Goal: Navigation & Orientation: Find specific page/section

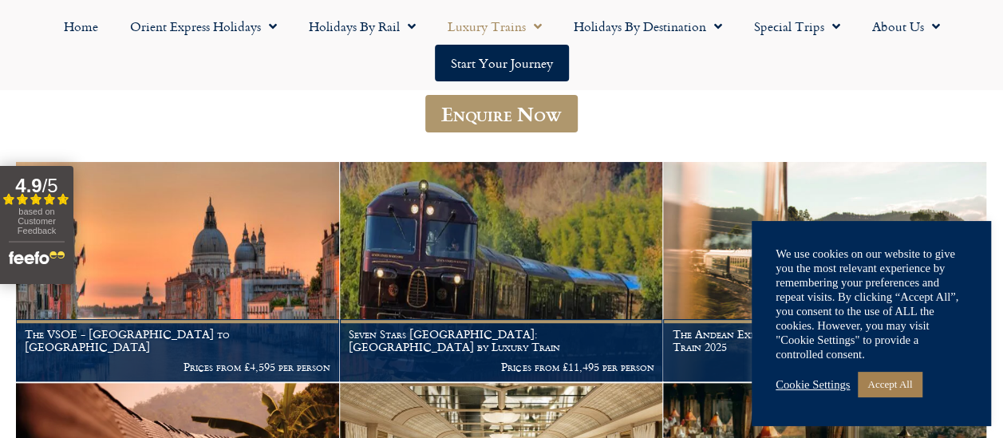
scroll to position [240, 0]
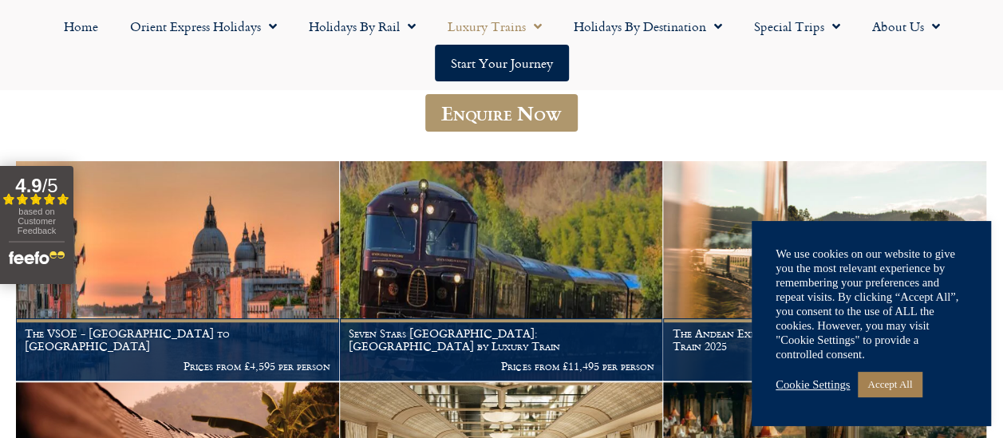
click at [894, 381] on link "Accept All" at bounding box center [890, 384] width 64 height 25
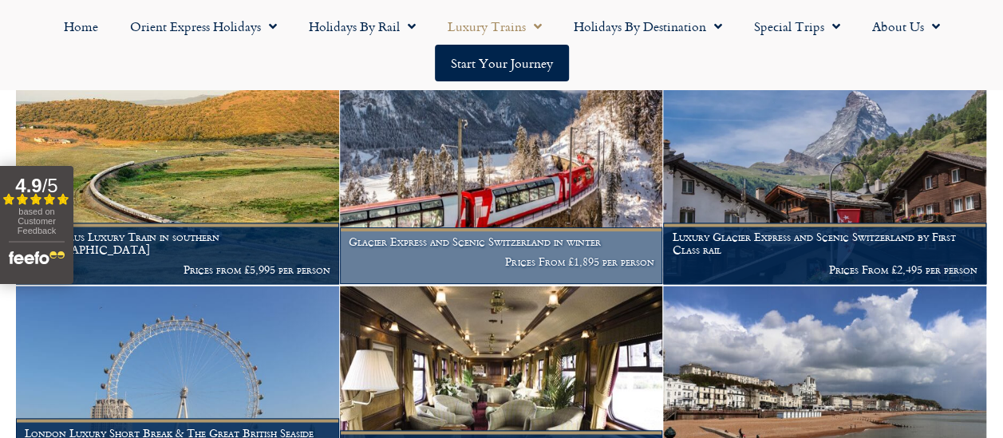
scroll to position [1220, 0]
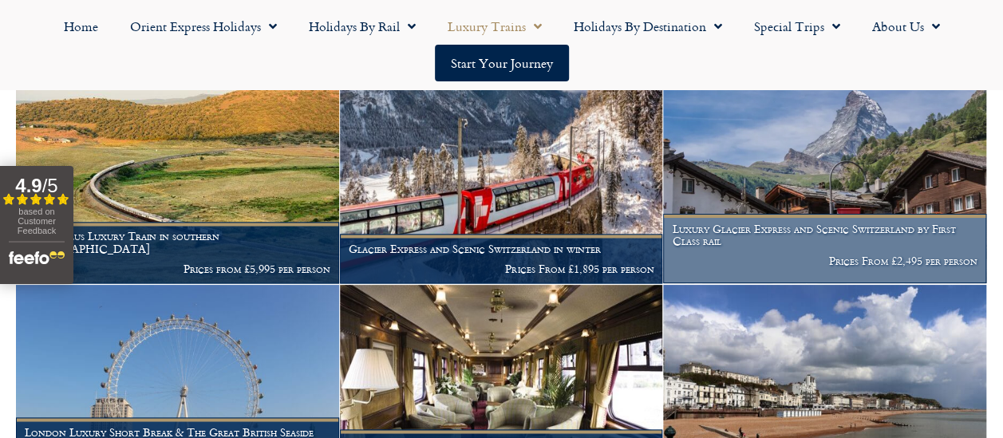
click at [736, 195] on img at bounding box center [824, 173] width 323 height 219
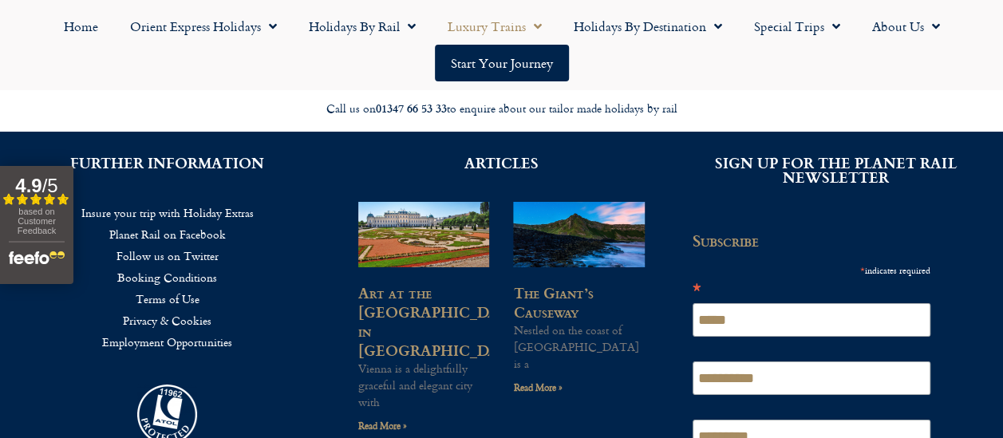
scroll to position [2554, 0]
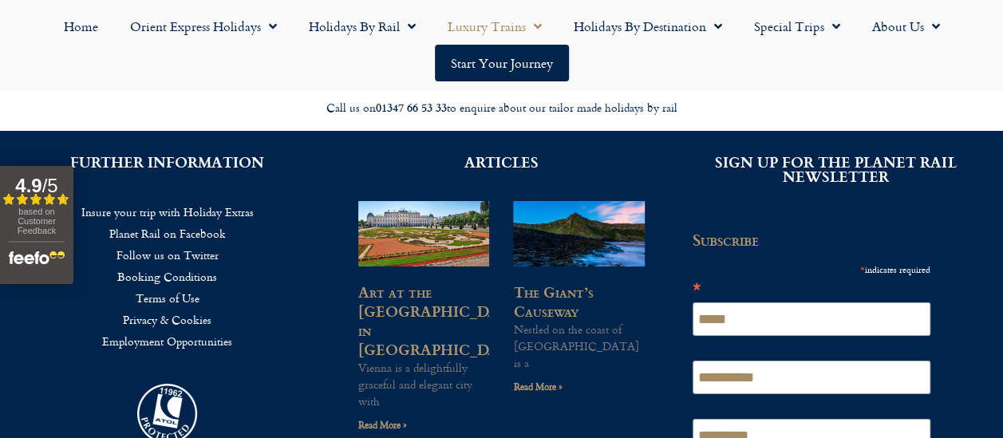
click at [581, 185] on div "ARTICLES" at bounding box center [501, 162] width 318 height 46
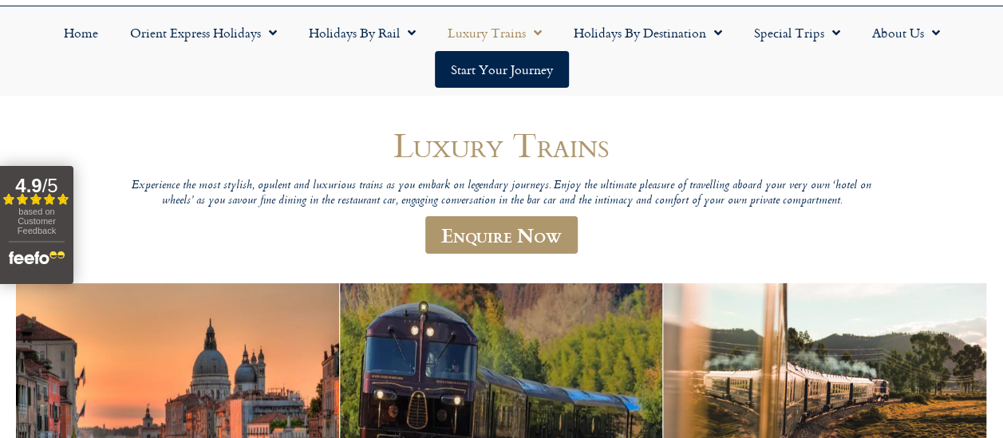
scroll to position [120, 0]
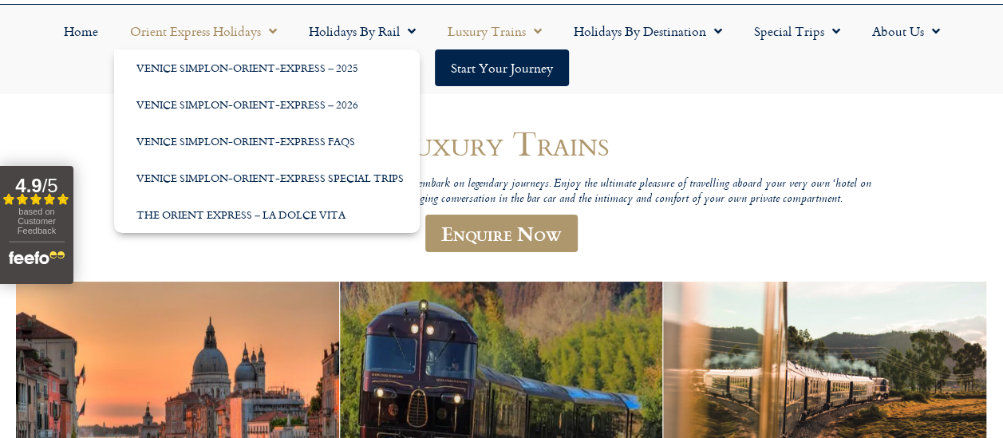
click at [259, 29] on link "Orient Express Holidays" at bounding box center [203, 31] width 179 height 37
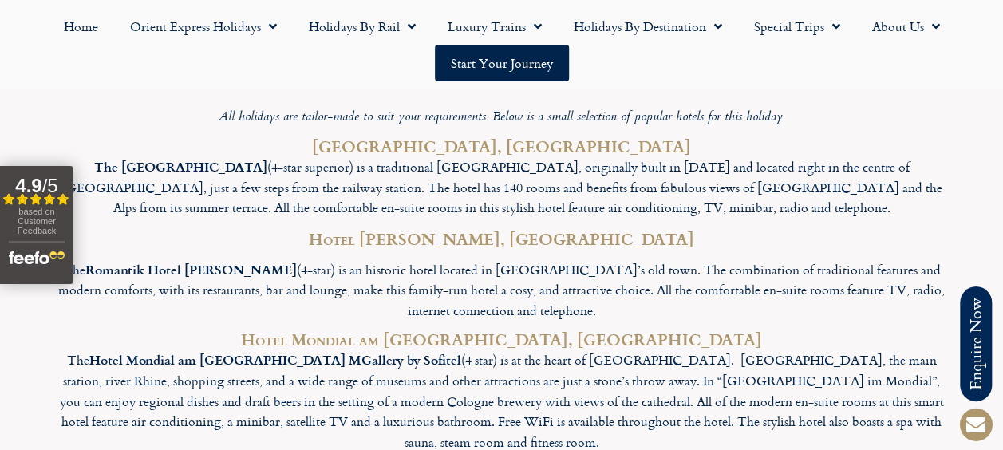
scroll to position [5323, 0]
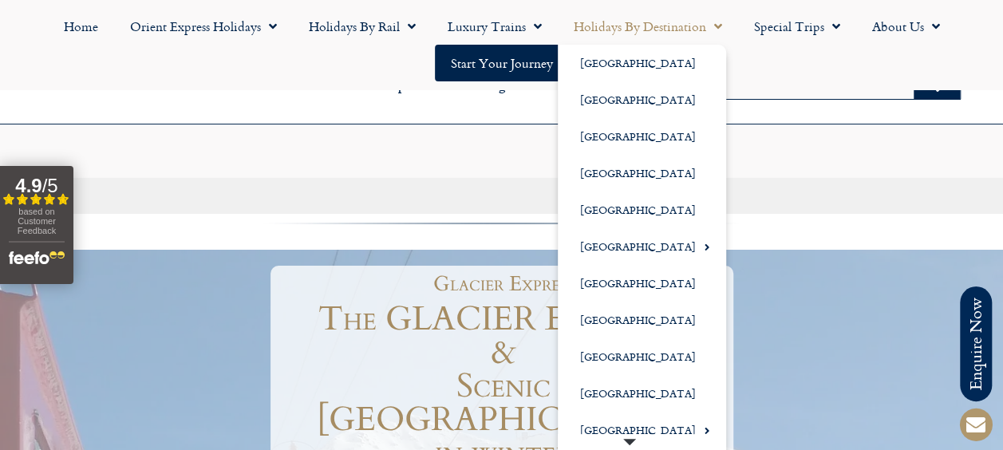
scroll to position [317, 0]
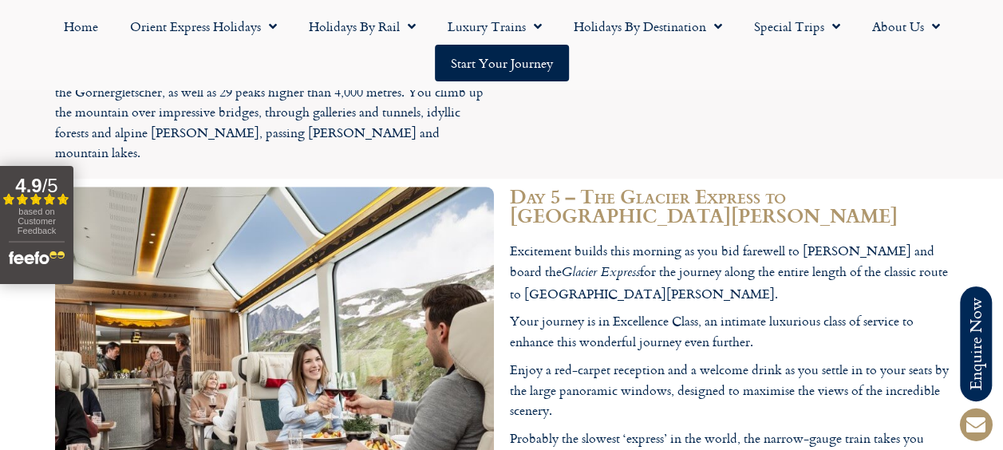
scroll to position [3507, 0]
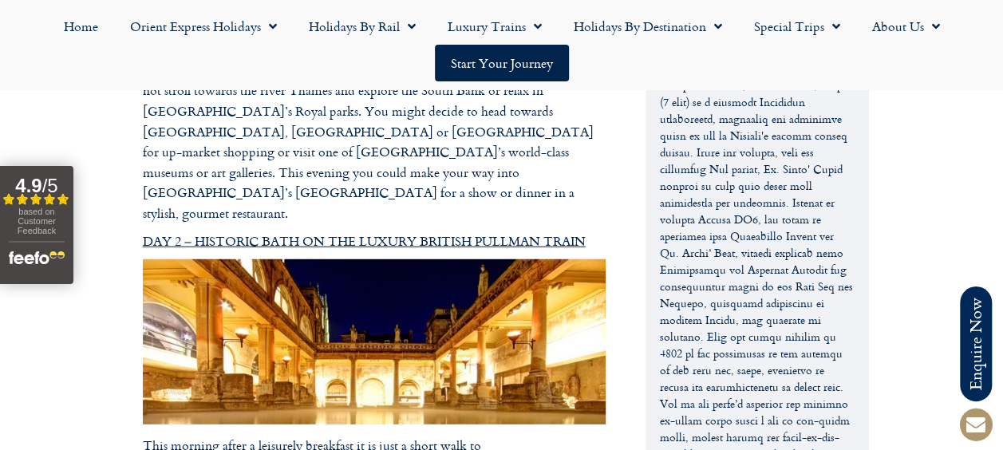
scroll to position [2029, 0]
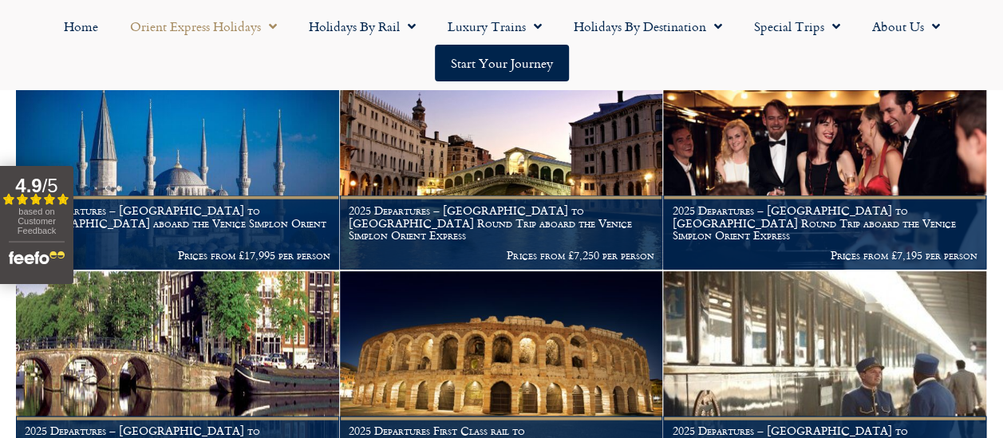
scroll to position [1652, 0]
